Goal: Information Seeking & Learning: Learn about a topic

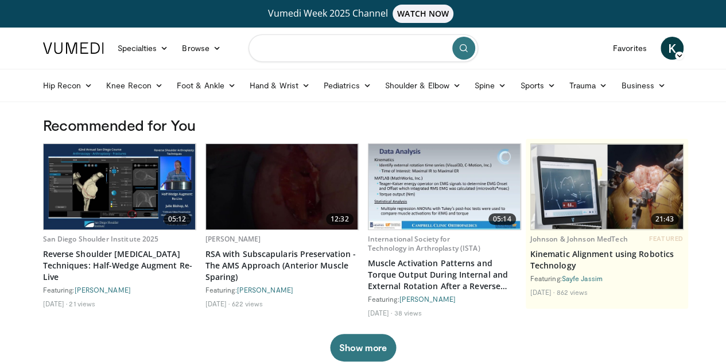
click at [403, 45] on input "Search topics, interventions" at bounding box center [363, 48] width 230 height 28
type input "**********"
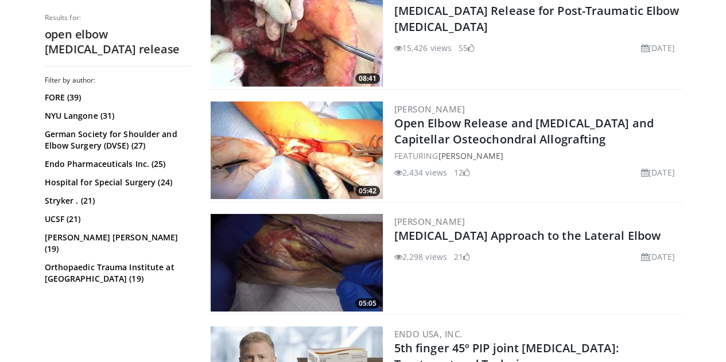
scroll to position [1854, 0]
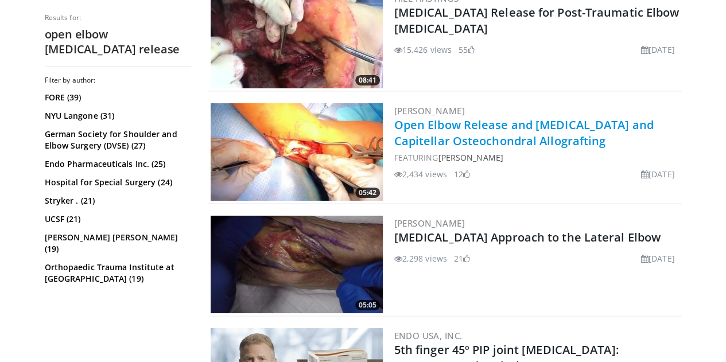
click at [469, 120] on link "Open Elbow Release and [MEDICAL_DATA] and Capitellar Osteochondral Allografting" at bounding box center [523, 133] width 259 height 32
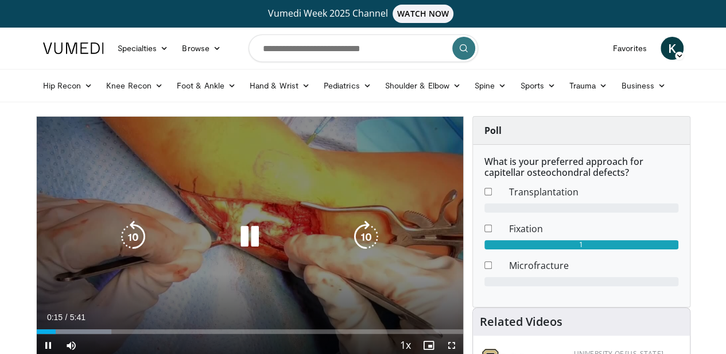
click at [238, 253] on icon "Video Player" at bounding box center [250, 236] width 32 height 32
click at [248, 249] on icon "Video Player" at bounding box center [250, 236] width 32 height 32
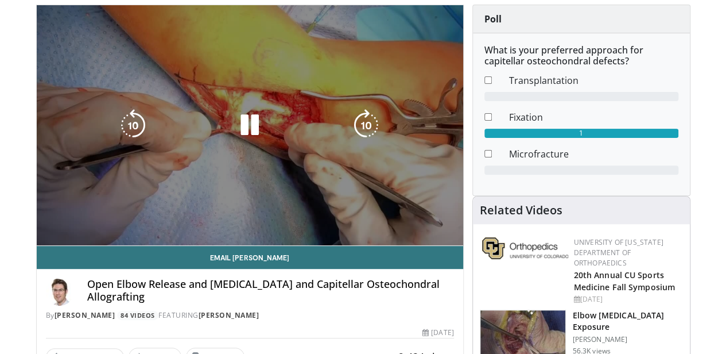
scroll to position [112, 0]
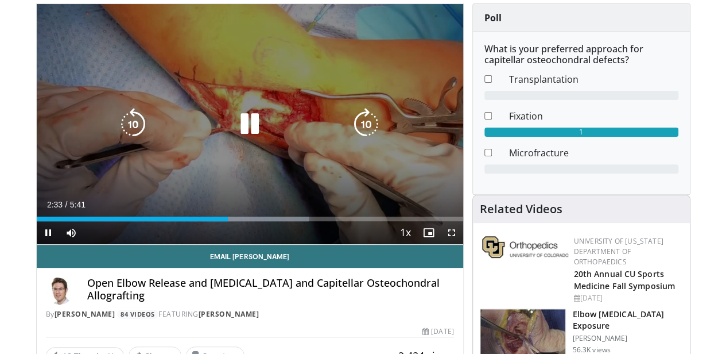
click at [243, 140] on icon "Video Player" at bounding box center [250, 124] width 32 height 32
